Goal: Information Seeking & Learning: Learn about a topic

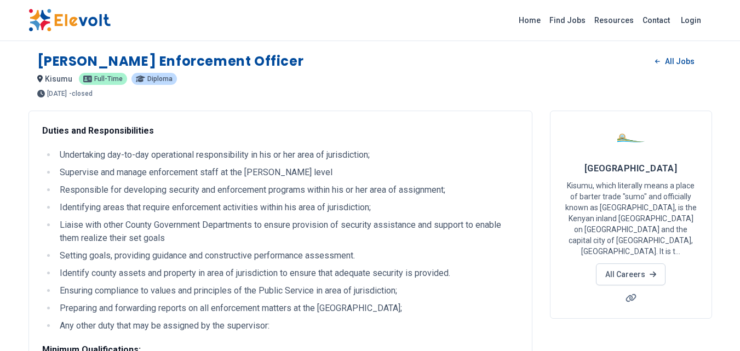
scroll to position [38, 0]
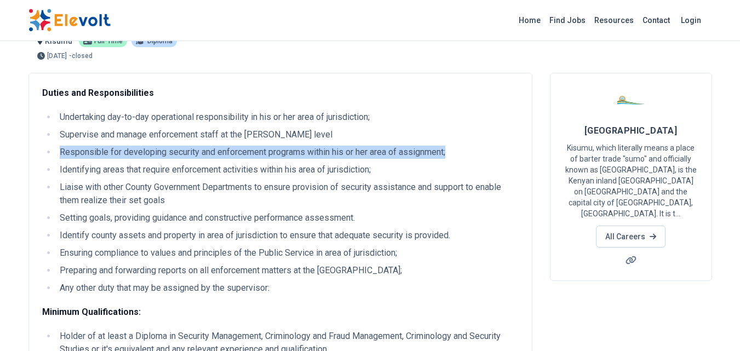
drag, startPoint x: 468, startPoint y: 151, endPoint x: 59, endPoint y: 145, distance: 408.6
click at [59, 145] on ul "Undertaking day-to-day operational responsibility in his or her area of jurisdi…" at bounding box center [280, 203] width 476 height 184
copy li "Responsible for developing security and enforcement programs within his or her …"
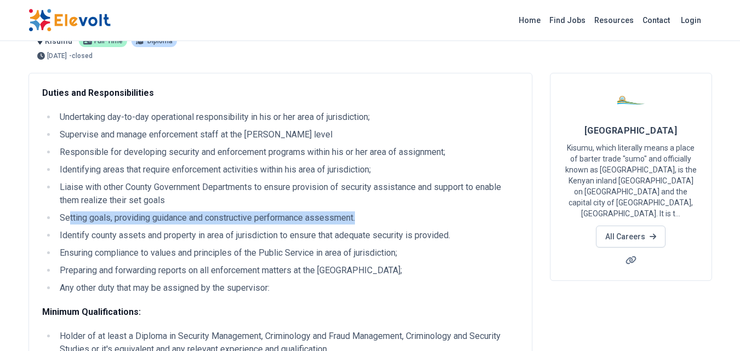
drag, startPoint x: 70, startPoint y: 218, endPoint x: 377, endPoint y: 219, distance: 307.2
click at [377, 219] on li "Setting goals, providing guidance and constructive performance assessment." at bounding box center [287, 217] width 462 height 13
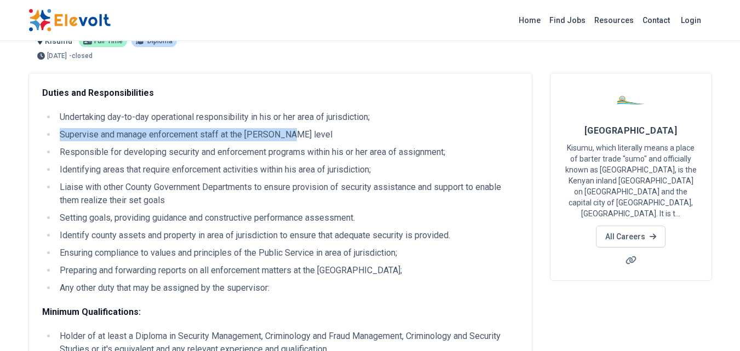
drag, startPoint x: 59, startPoint y: 134, endPoint x: 292, endPoint y: 133, distance: 233.3
click at [292, 133] on li "Supervise and manage enforcement staff at the [PERSON_NAME] level" at bounding box center [287, 134] width 462 height 13
copy li "Supervise and manage enforcement staff at the [PERSON_NAME] level"
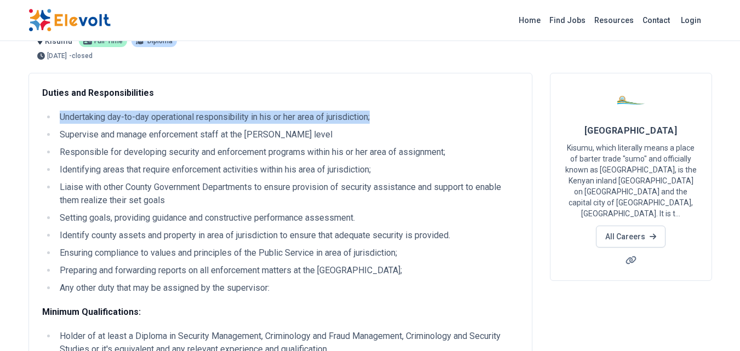
drag, startPoint x: 372, startPoint y: 117, endPoint x: 59, endPoint y: 118, distance: 313.2
click at [59, 118] on li "Undertaking day-to-day operational responsibility in his or her area of jurisdi…" at bounding box center [287, 117] width 462 height 13
copy li "Undertaking day-to-day operational responsibility in his or her area of jurisdi…"
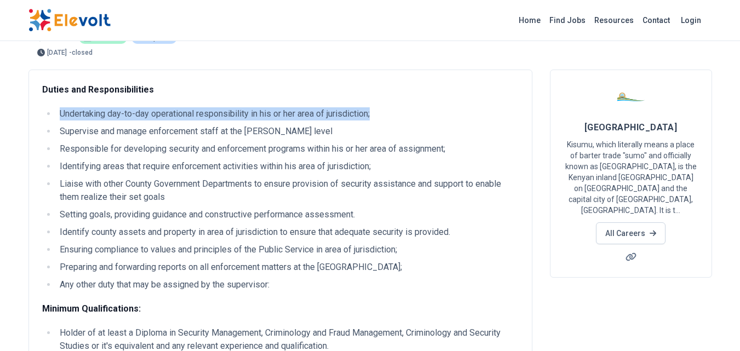
scroll to position [44, 0]
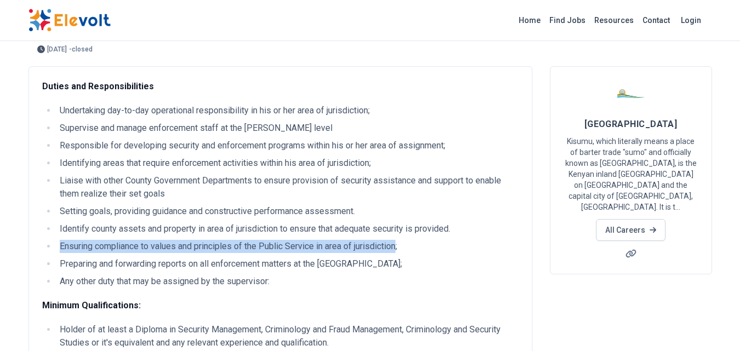
drag, startPoint x: 60, startPoint y: 248, endPoint x: 399, endPoint y: 249, distance: 339.5
click at [399, 249] on li "Ensuring compliance to values and principles of the Public Service in area of j…" at bounding box center [287, 246] width 462 height 13
copy li "Ensuring compliance to values and principles of the Public Service in area of j…"
